Goal: Information Seeking & Learning: Learn about a topic

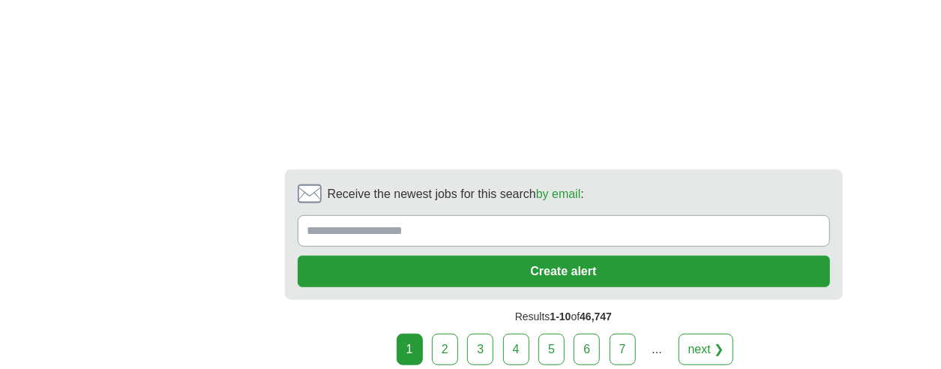
scroll to position [3375, 0]
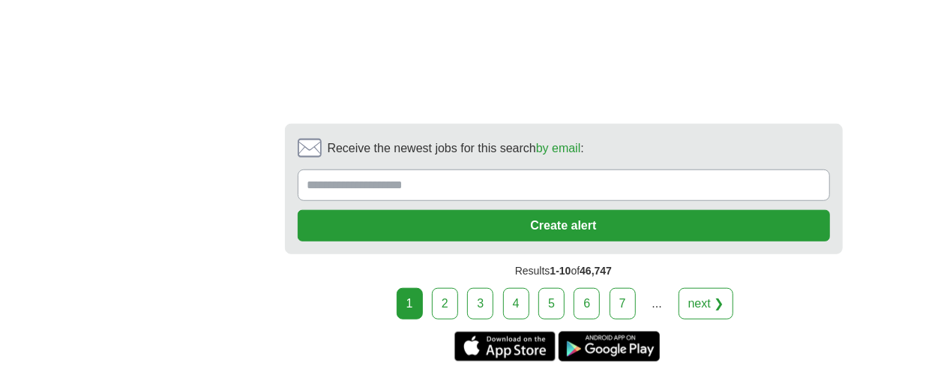
click at [443, 288] on link "2" at bounding box center [445, 304] width 26 height 32
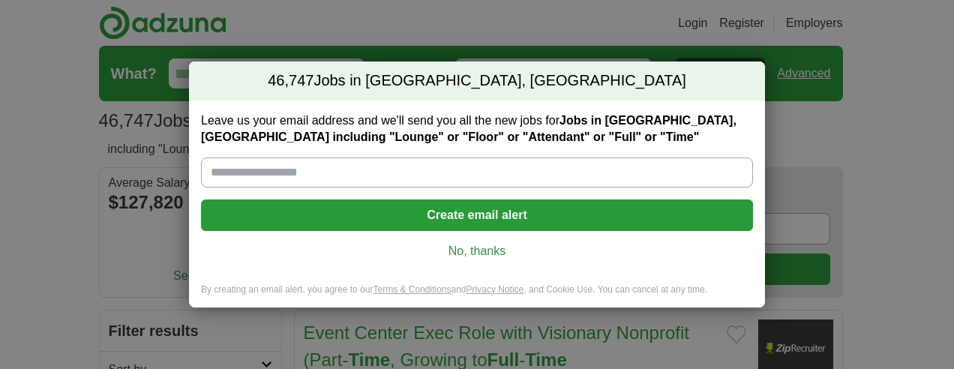
click at [470, 254] on link "No, thanks" at bounding box center [477, 251] width 528 height 17
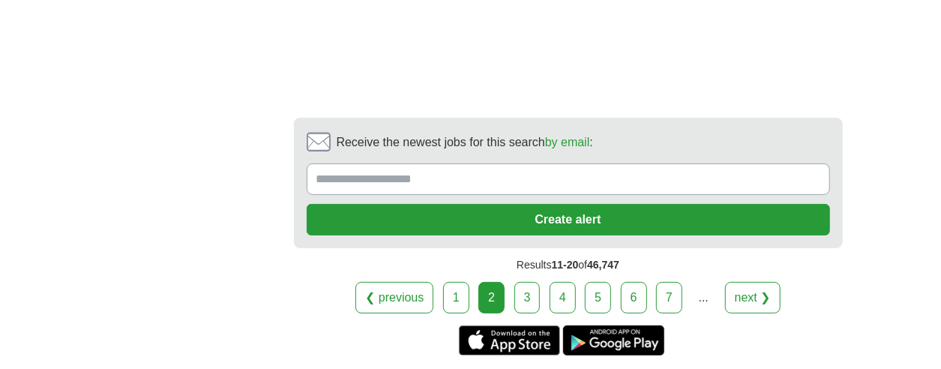
scroll to position [3000, 0]
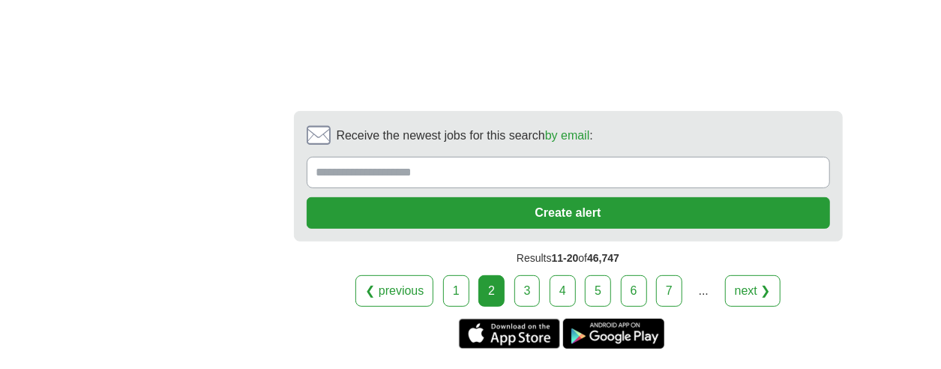
click at [520, 275] on link "3" at bounding box center [528, 291] width 26 height 32
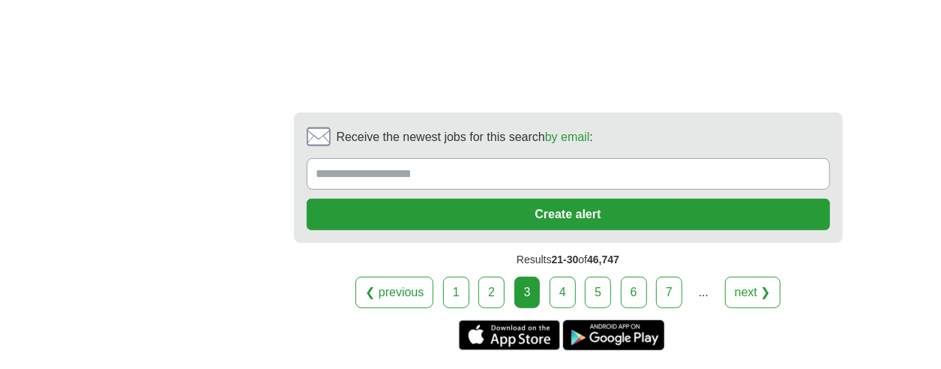
scroll to position [3150, 0]
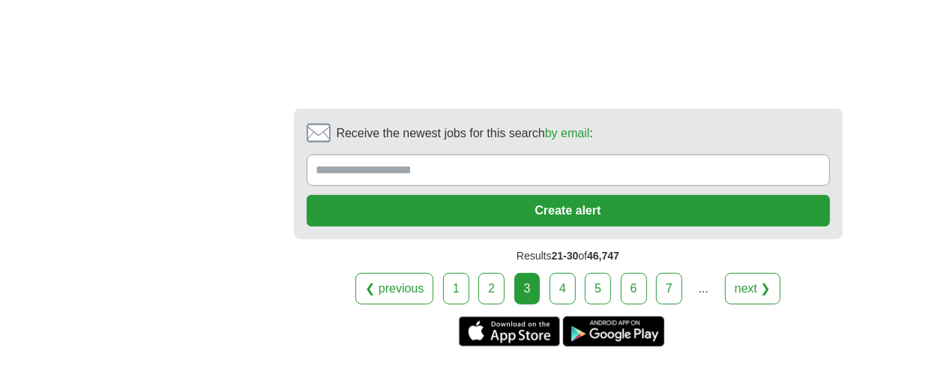
click at [557, 273] on link "4" at bounding box center [563, 289] width 26 height 32
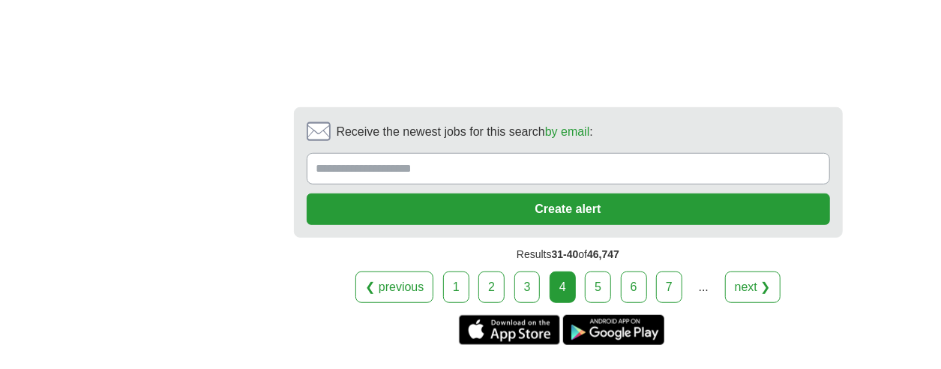
scroll to position [3300, 0]
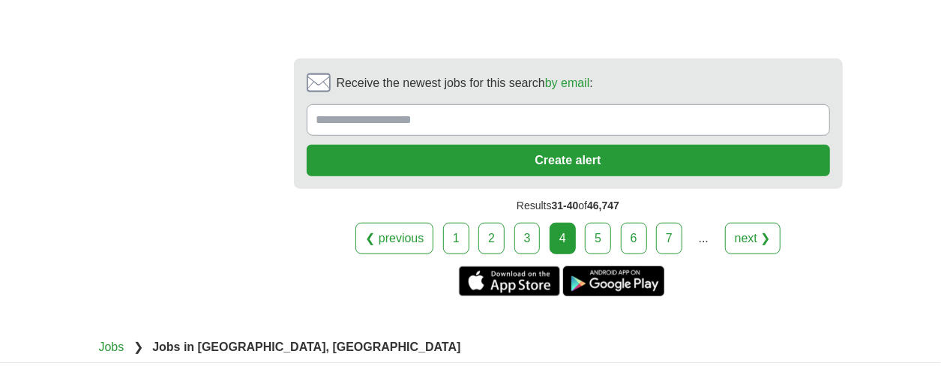
click at [606, 223] on link "5" at bounding box center [598, 239] width 26 height 32
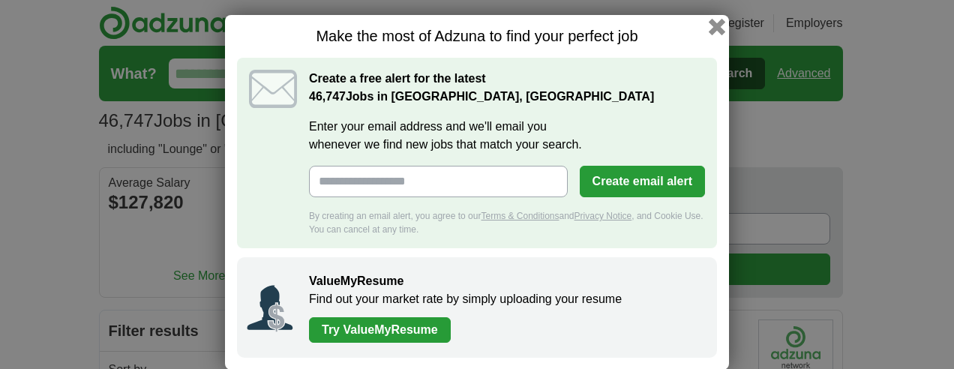
click at [709, 21] on button "button" at bounding box center [717, 27] width 17 height 17
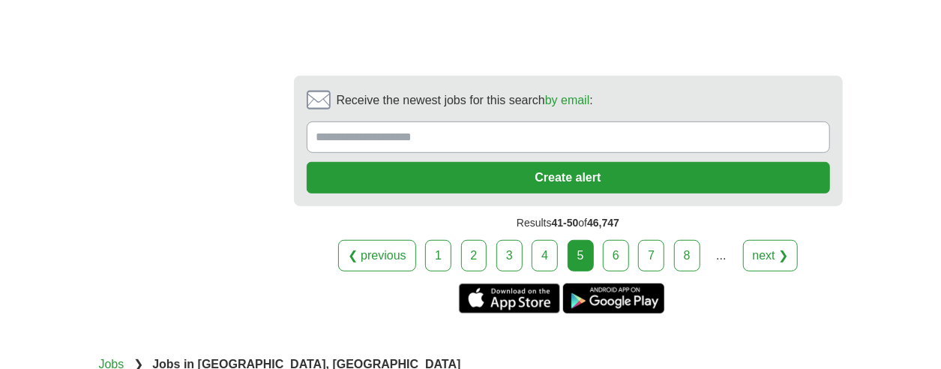
scroll to position [3225, 0]
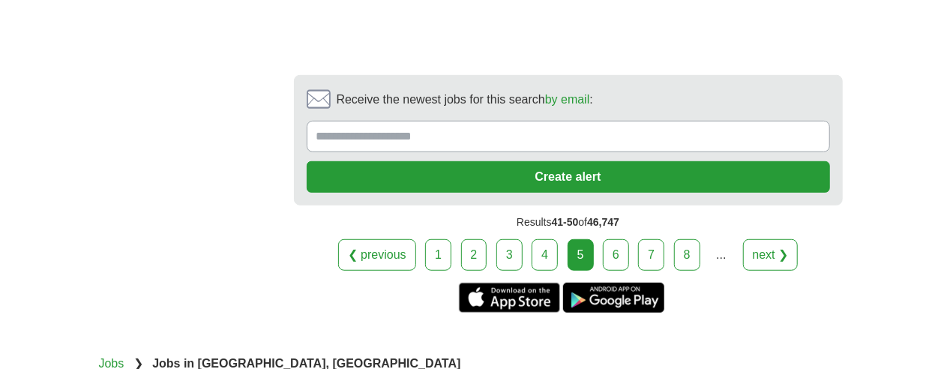
click at [613, 239] on link "6" at bounding box center [616, 255] width 26 height 32
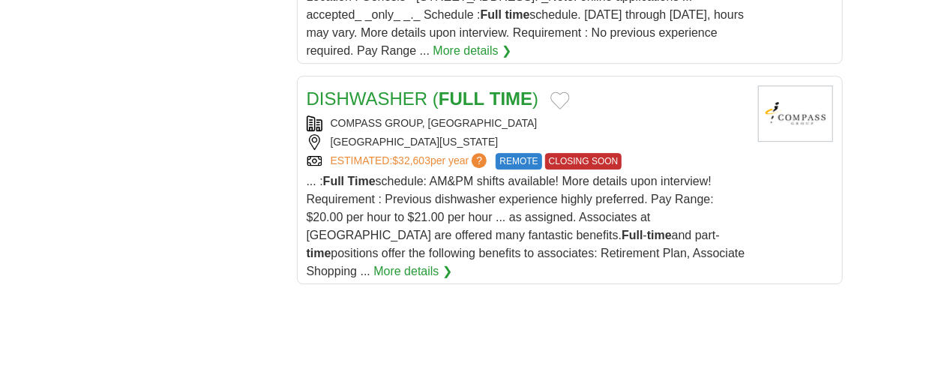
scroll to position [2250, 0]
